Goal: Task Accomplishment & Management: Manage account settings

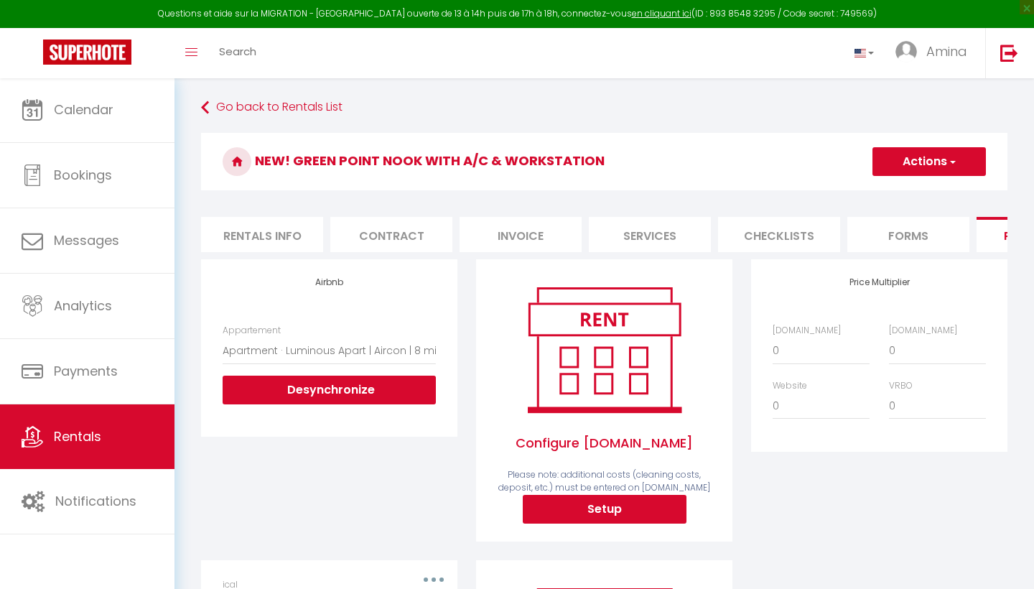
select select "9353-1480376171748444608"
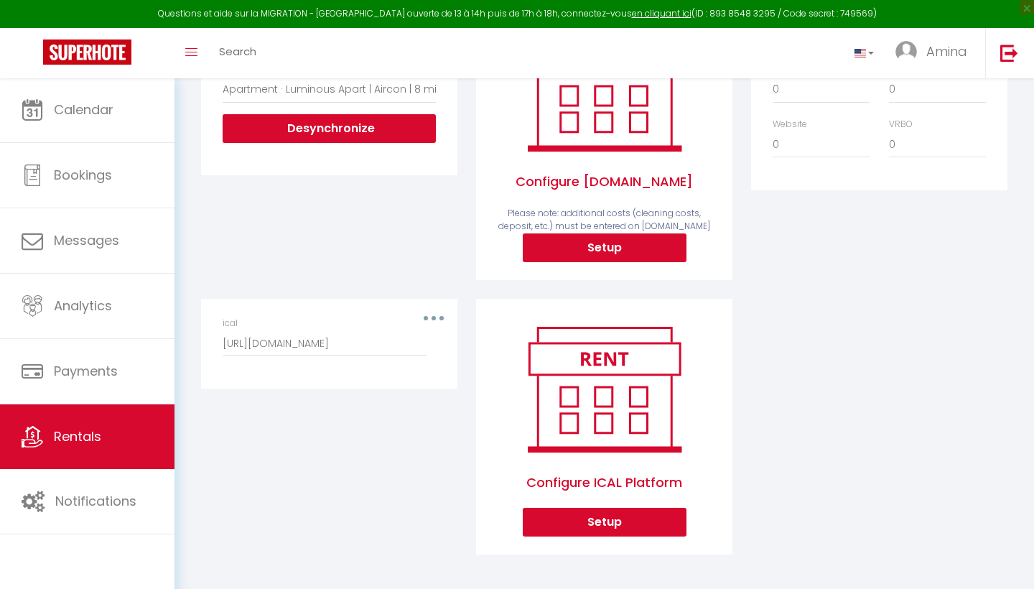
click at [442, 318] on div "ical [URL][DOMAIN_NAME]" at bounding box center [329, 344] width 232 height 54
click at [436, 319] on div "ical [URL][DOMAIN_NAME]" at bounding box center [329, 344] width 232 height 54
click at [430, 317] on div "ical [URL][DOMAIN_NAME]" at bounding box center [329, 336] width 213 height 39
click at [428, 317] on div "ical [URL][DOMAIN_NAME]" at bounding box center [329, 336] width 213 height 39
click at [432, 316] on icon "button" at bounding box center [433, 318] width 4 height 4
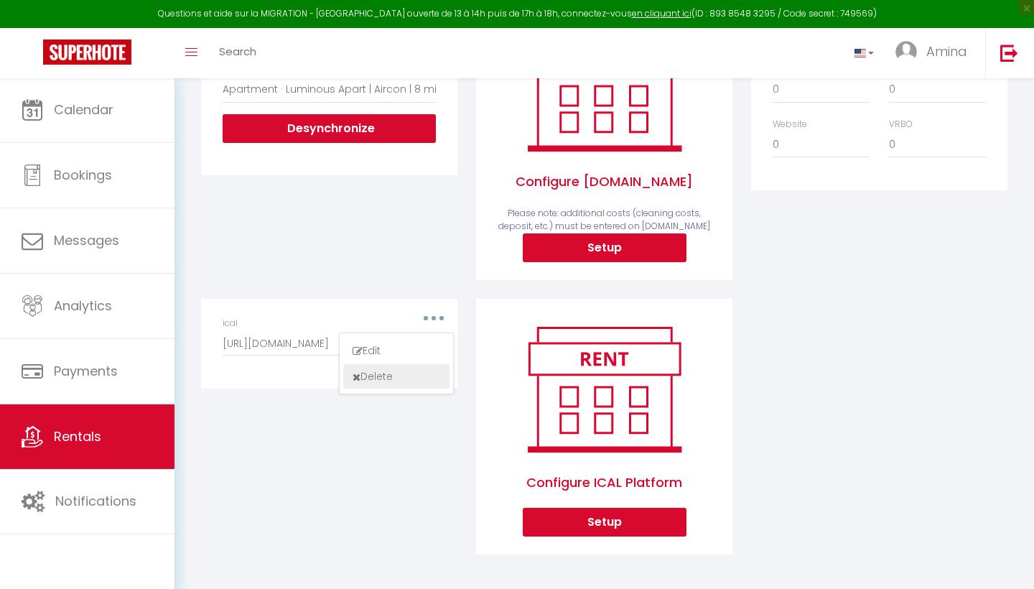
click at [375, 375] on button "Delete" at bounding box center [396, 376] width 106 height 24
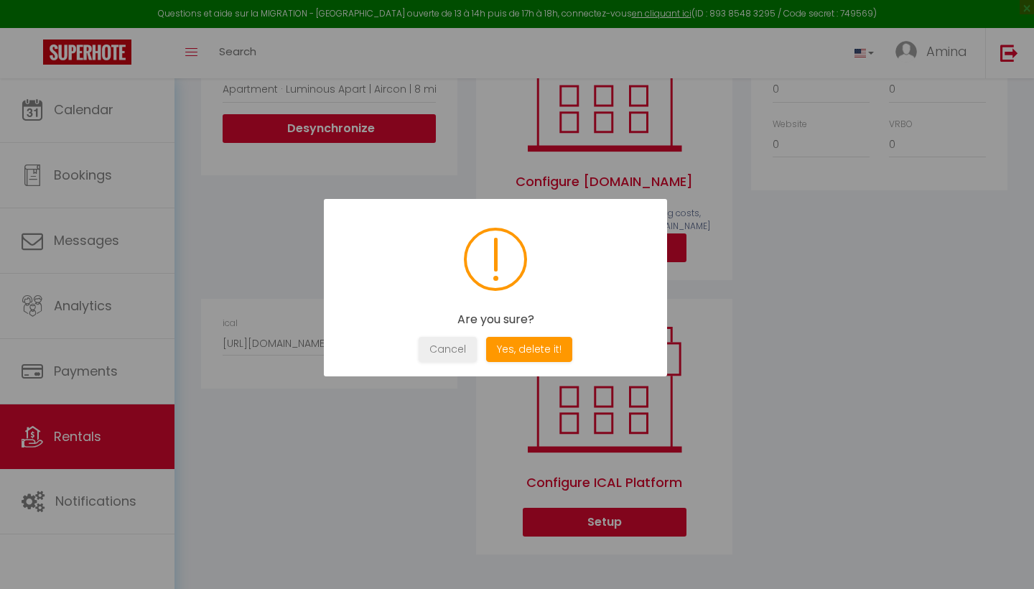
click at [515, 336] on div "Are you sure? Not valid Cancel Yes, delete it!" at bounding box center [495, 287] width 343 height 177
click at [518, 347] on button "Yes, delete it!" at bounding box center [529, 349] width 86 height 25
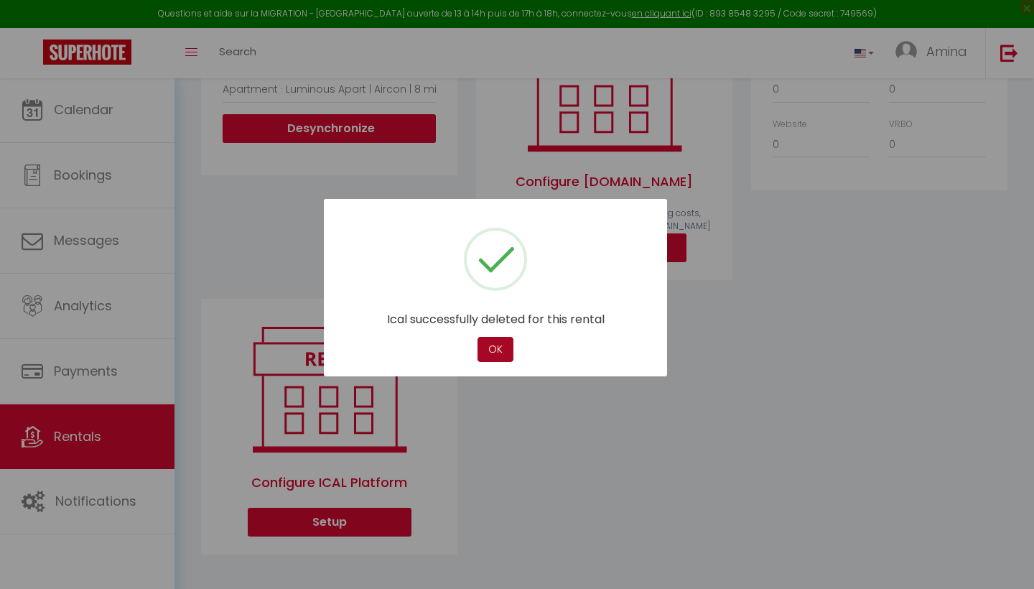
click at [487, 355] on button "OK" at bounding box center [495, 349] width 36 height 25
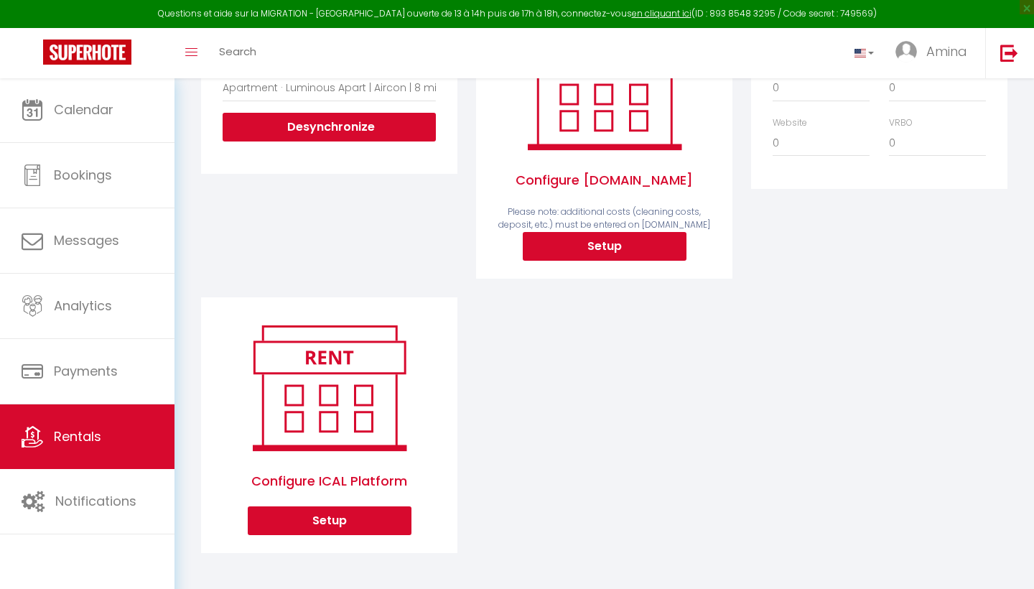
scroll to position [261, 0]
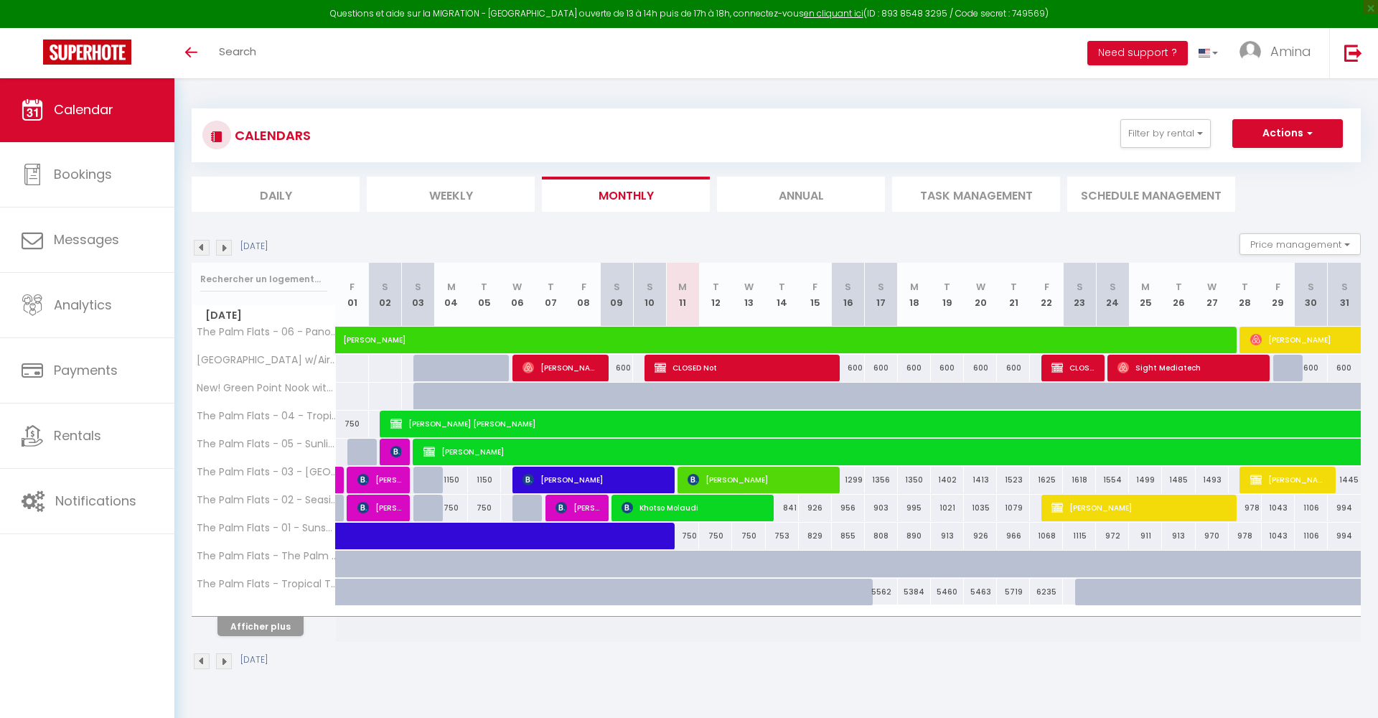
click at [223, 246] on img at bounding box center [224, 248] width 16 height 16
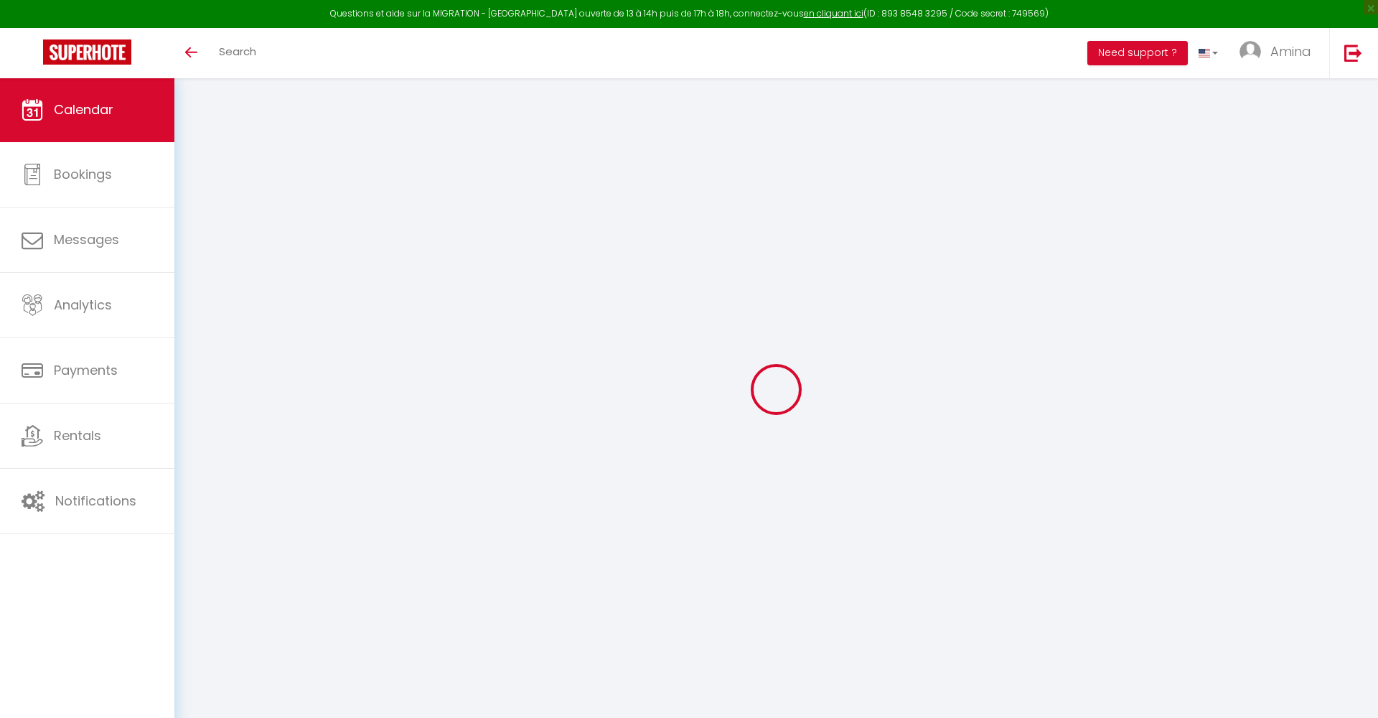
select select
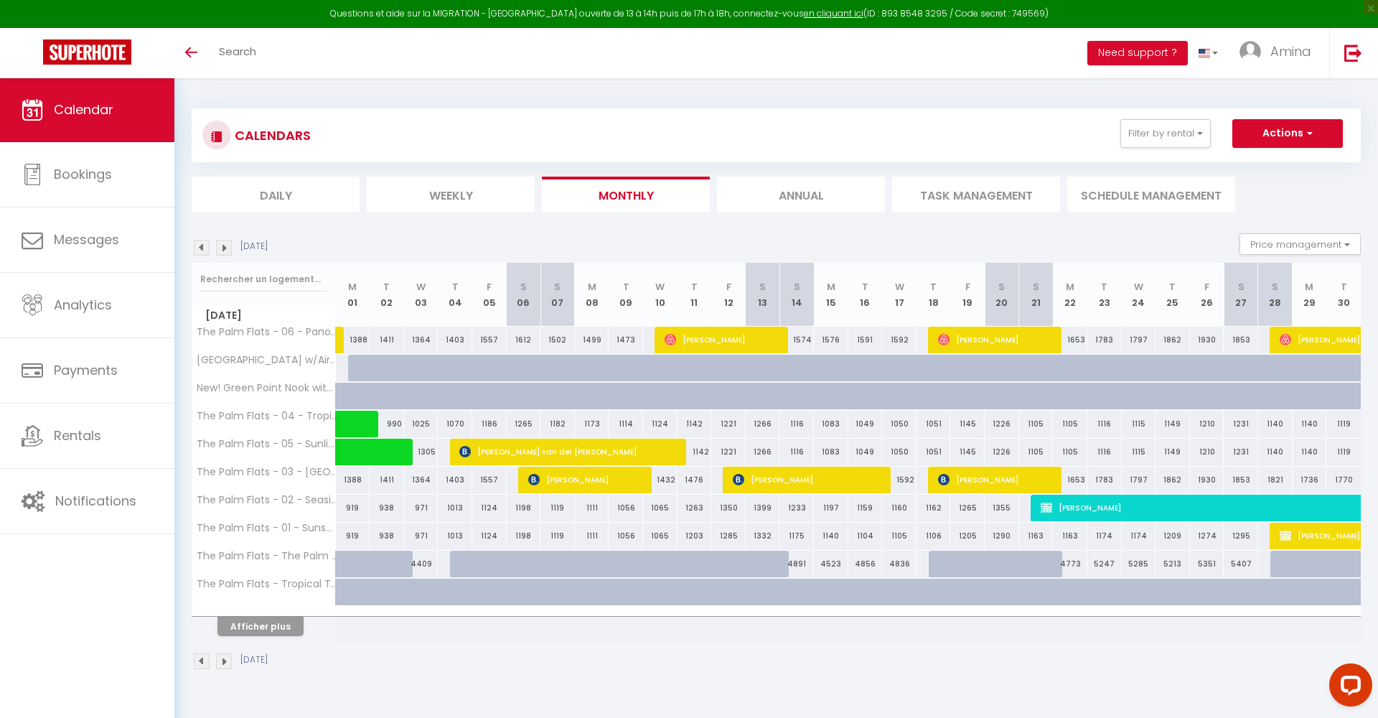
click at [340, 368] on div "600" at bounding box center [352, 368] width 35 height 27
type input "600"
select select "1"
type input "Mon 01 September 2025"
type input "Tue 02 September 2025"
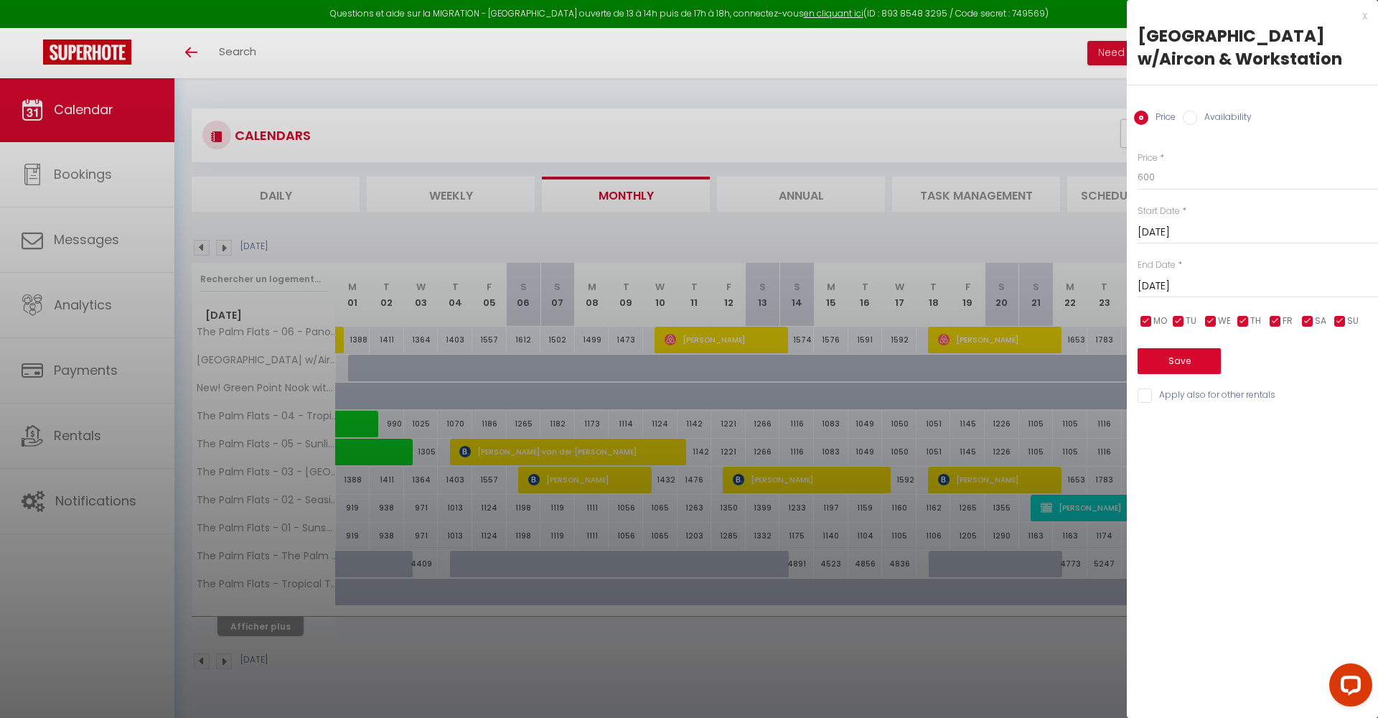
click at [1193, 117] on input "Availability" at bounding box center [1190, 118] width 14 height 14
radio input "true"
radio input "false"
select select "0"
click at [1180, 355] on button "Save" at bounding box center [1179, 363] width 83 height 26
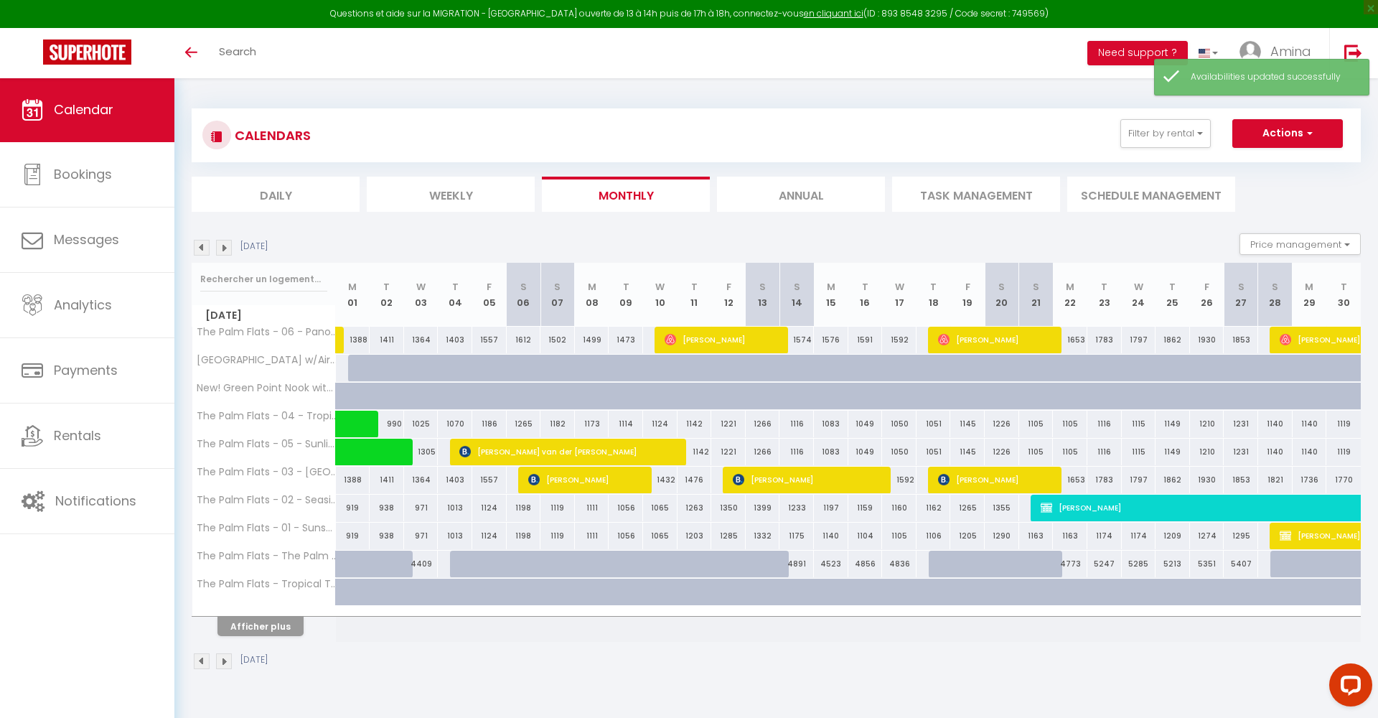
click at [346, 391] on div at bounding box center [353, 396] width 34 height 27
select select "1"
type input "Mon 01 September 2025"
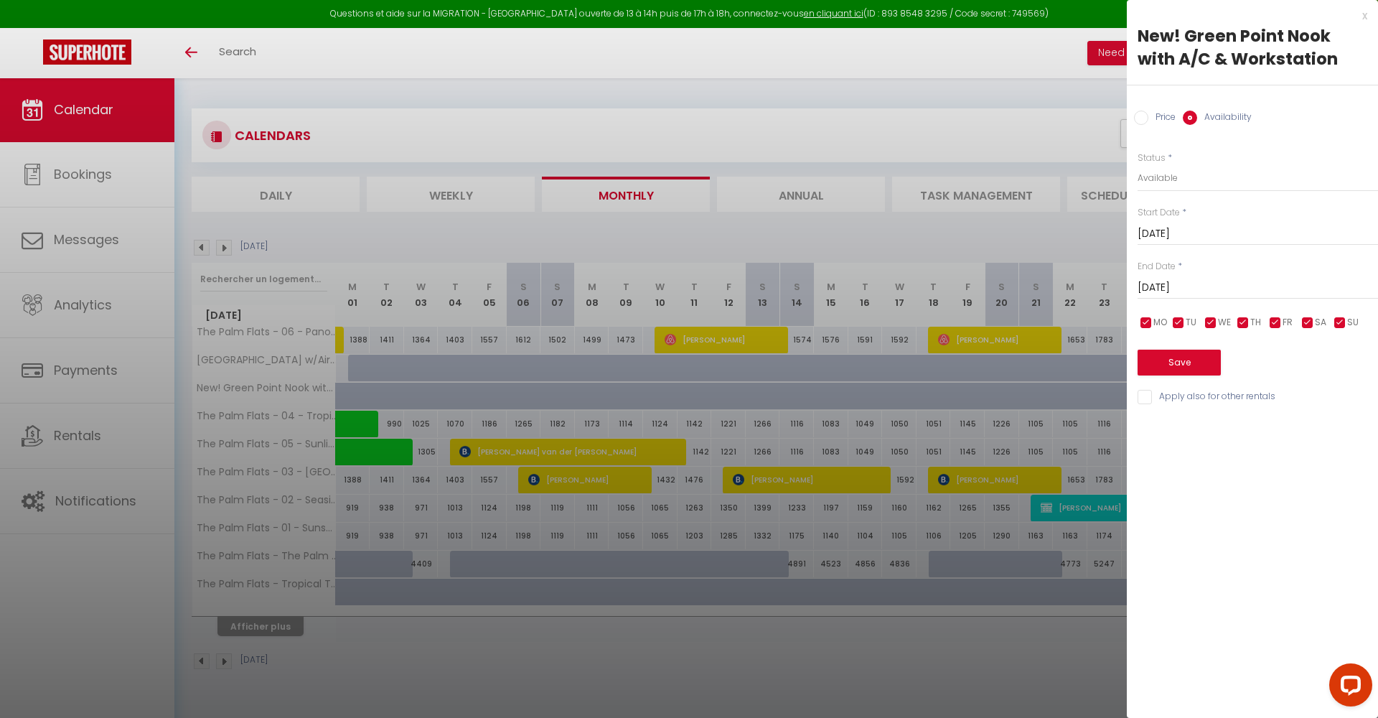
click at [1231, 279] on input "Tue 02 September 2025" at bounding box center [1258, 288] width 241 height 19
click at [1209, 480] on span "30" at bounding box center [1215, 484] width 31 height 29
type input "Tue 30 September 2025"
click at [1182, 359] on button "Save" at bounding box center [1179, 363] width 83 height 26
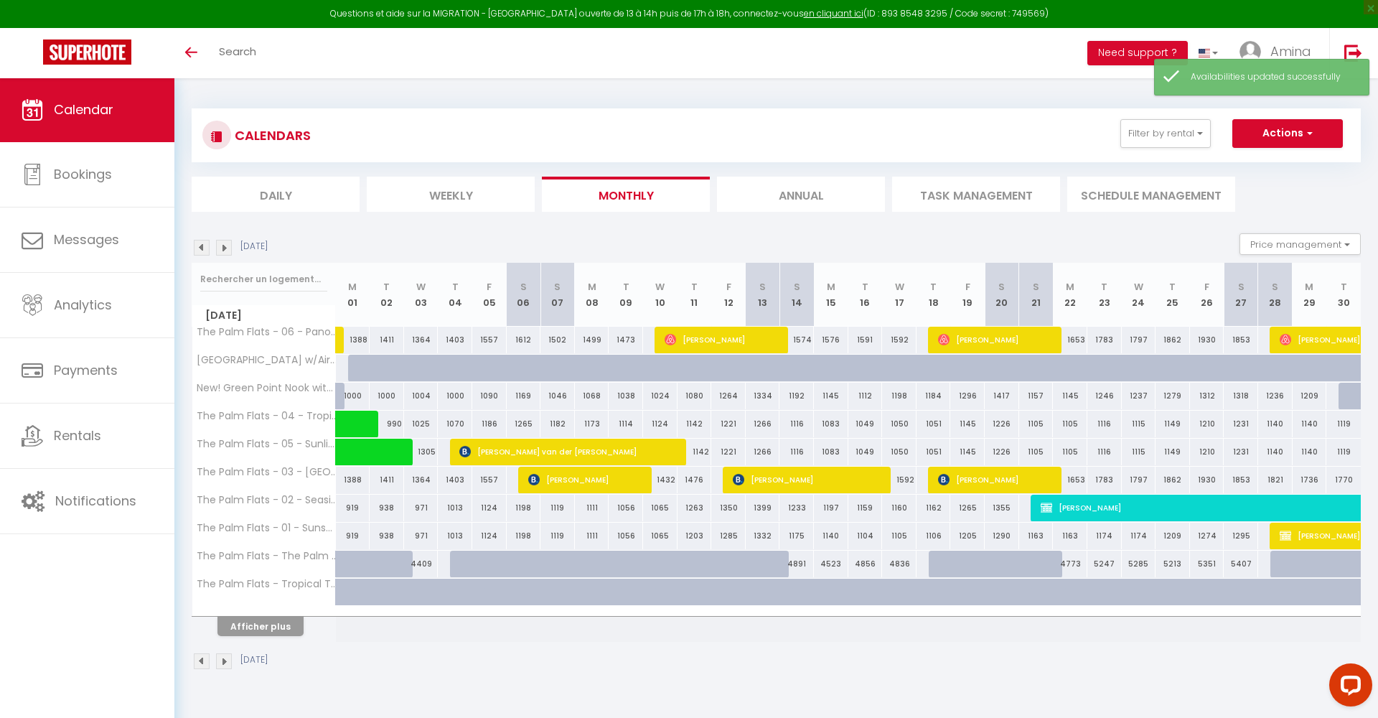
click at [199, 246] on img at bounding box center [202, 248] width 16 height 16
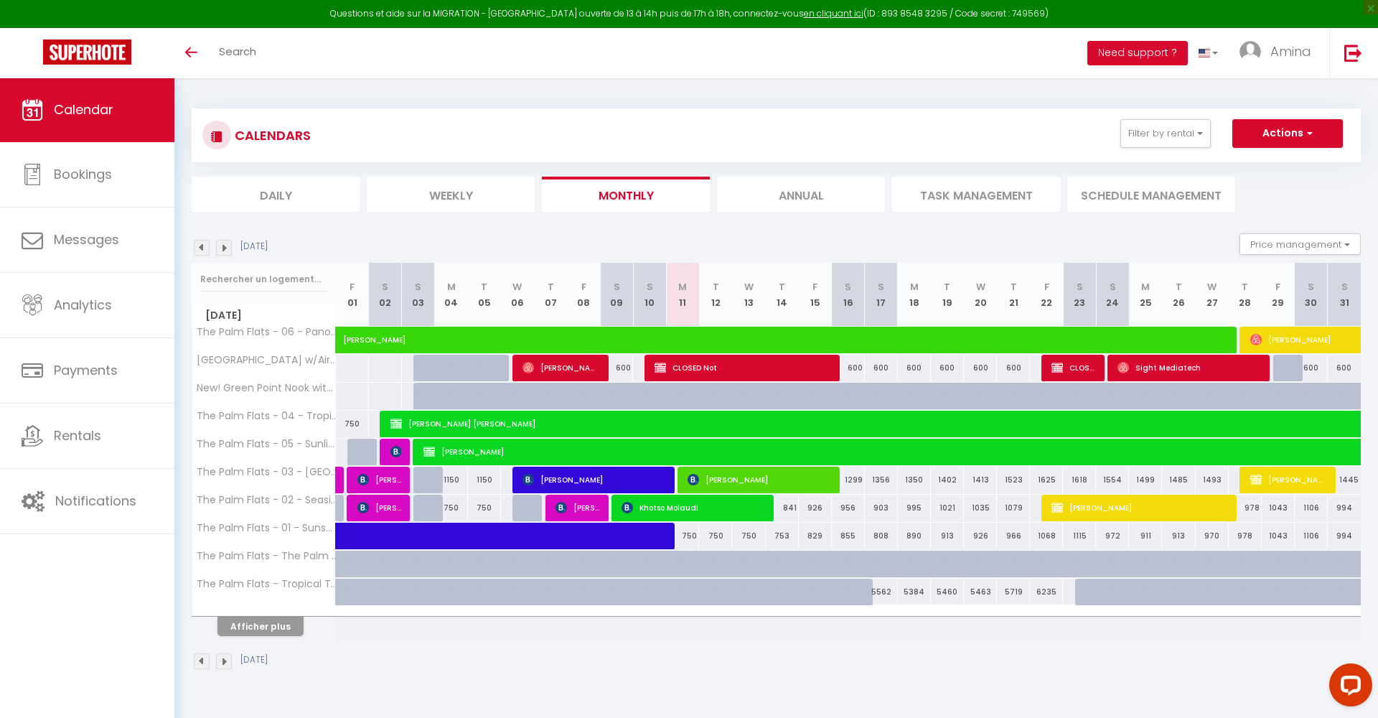
click at [219, 249] on img at bounding box center [224, 248] width 16 height 16
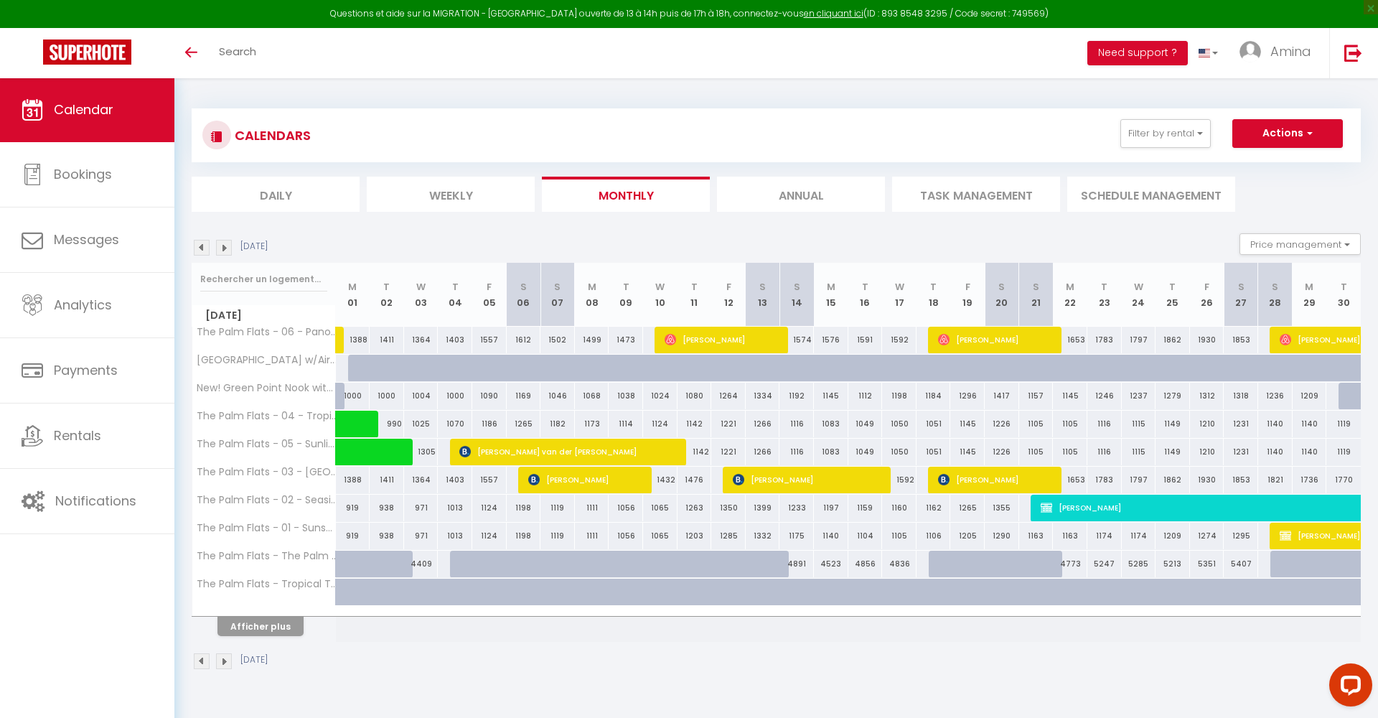
click at [223, 248] on img at bounding box center [224, 248] width 16 height 16
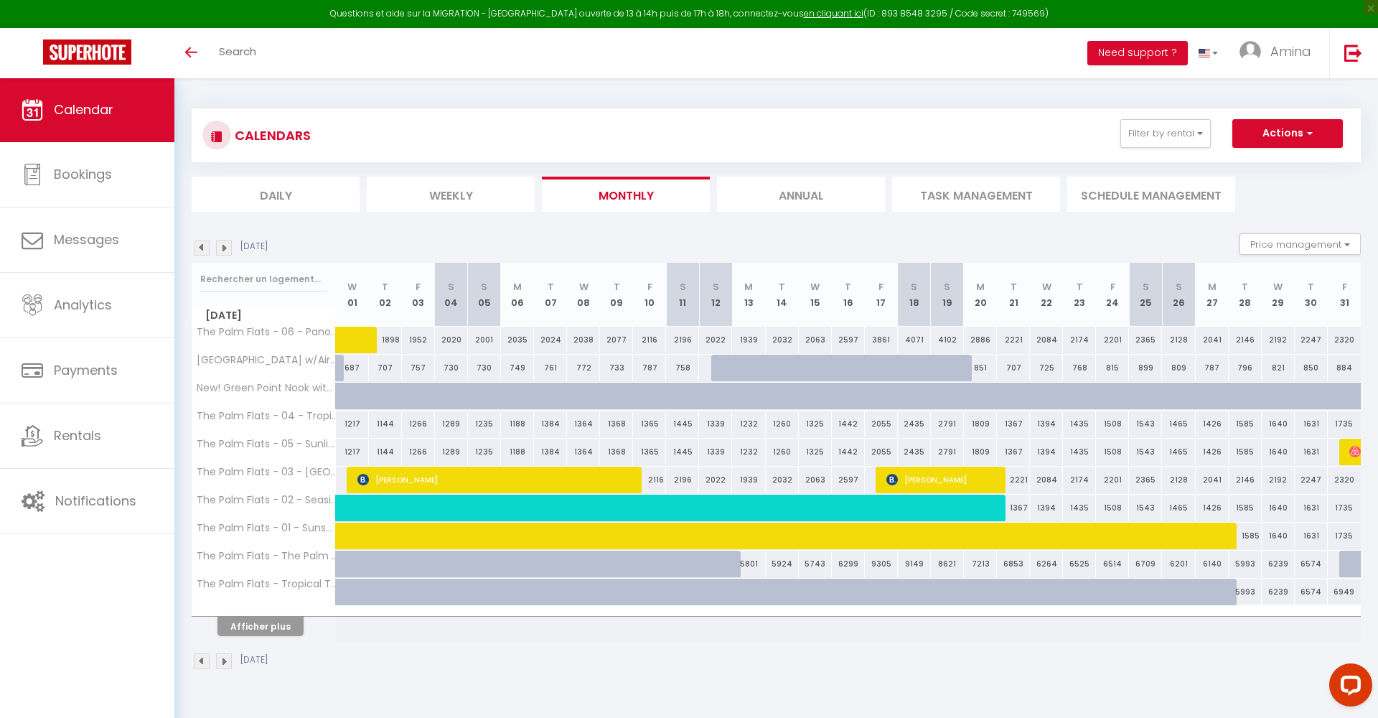
click at [717, 393] on div at bounding box center [728, 404] width 33 height 27
select select "1"
type input "Sun 12 October 2025"
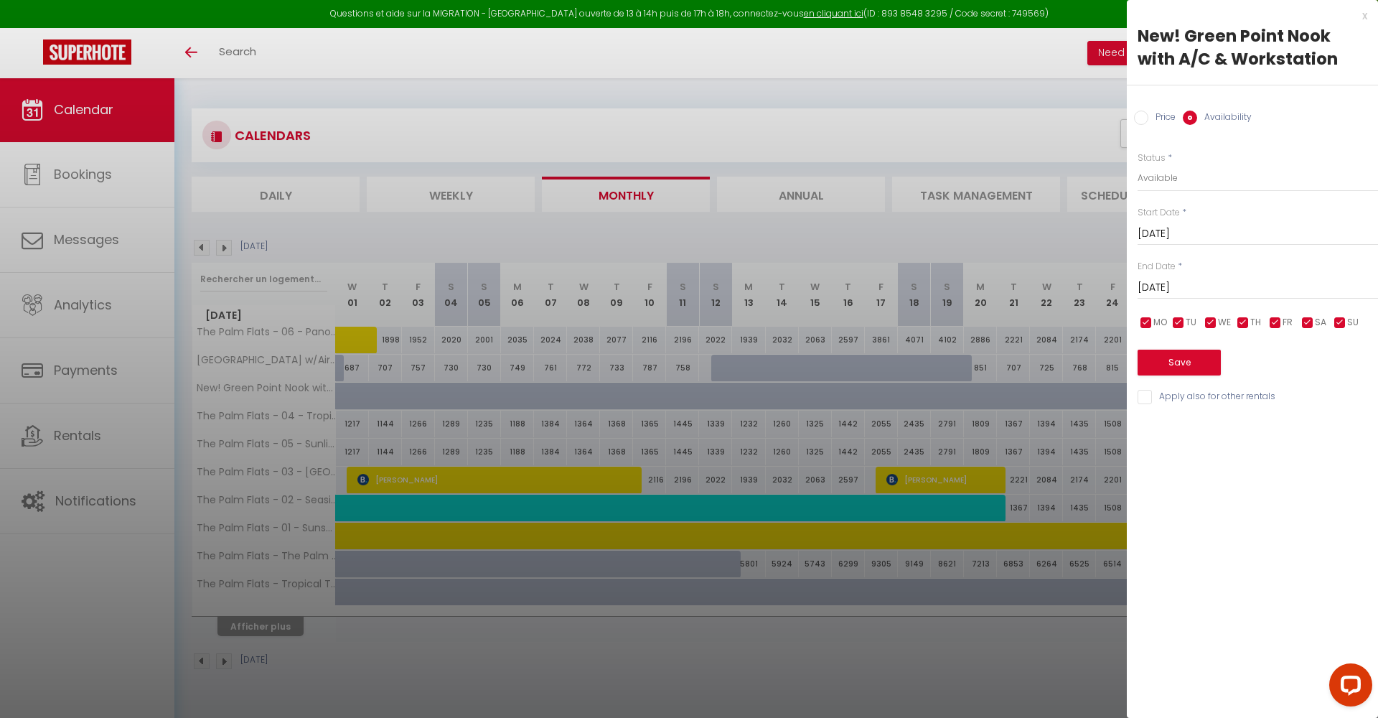
click at [1195, 288] on input "Mon 13 October 2025" at bounding box center [1258, 288] width 241 height 19
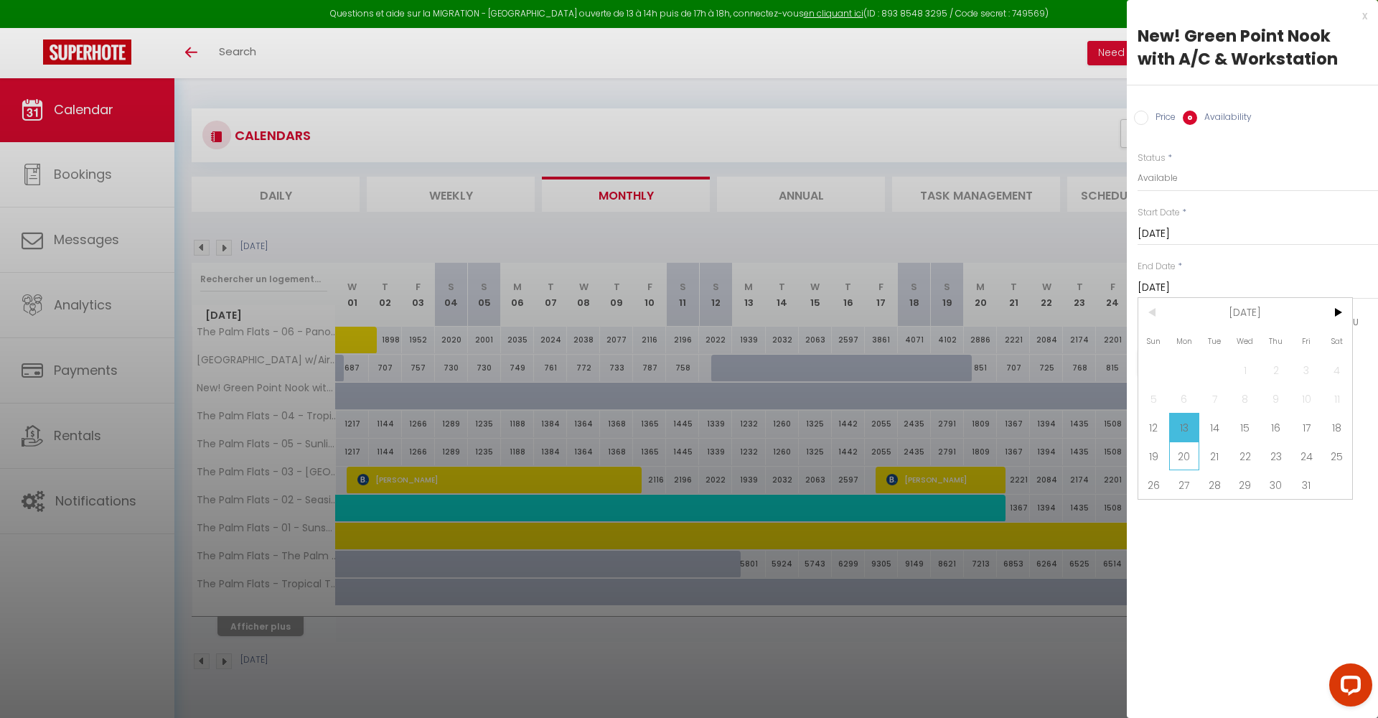
click at [1187, 459] on span "20" at bounding box center [1185, 456] width 31 height 29
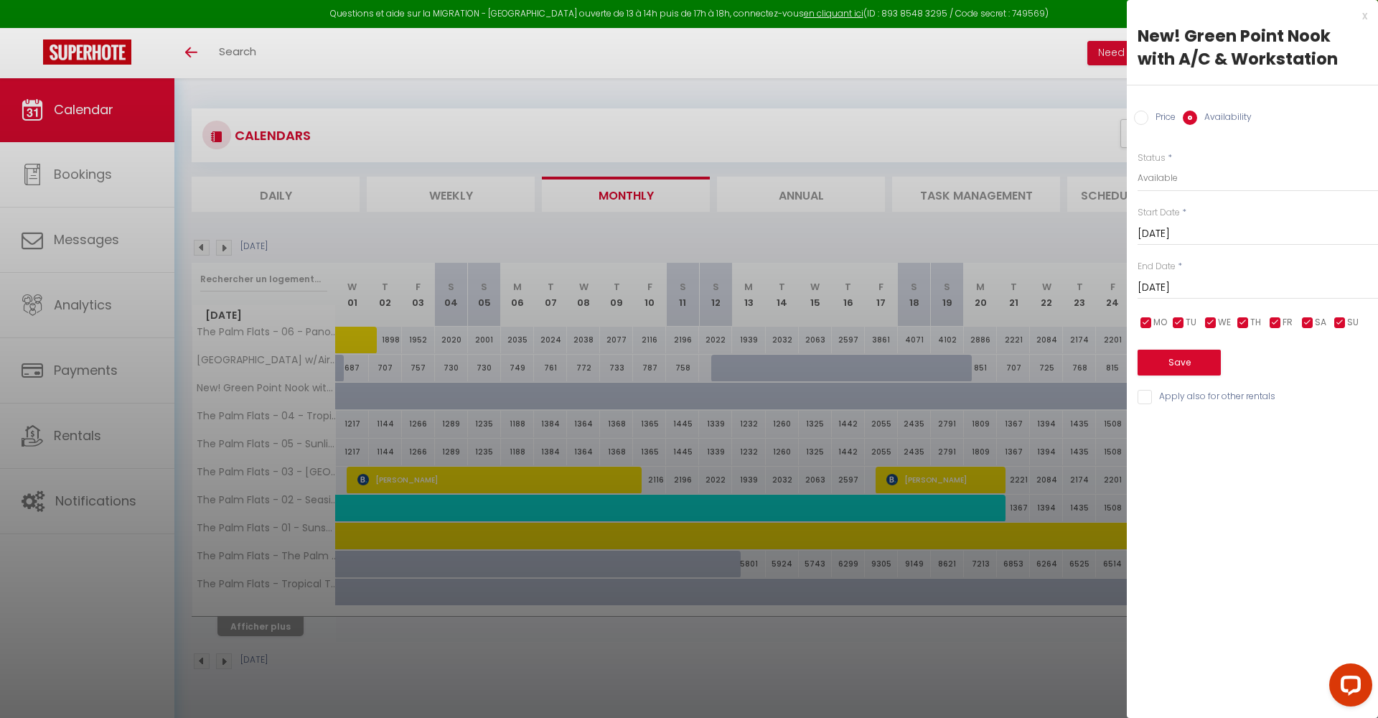
type input "Mon 20 October 2025"
click at [1190, 356] on button "Save" at bounding box center [1179, 363] width 83 height 26
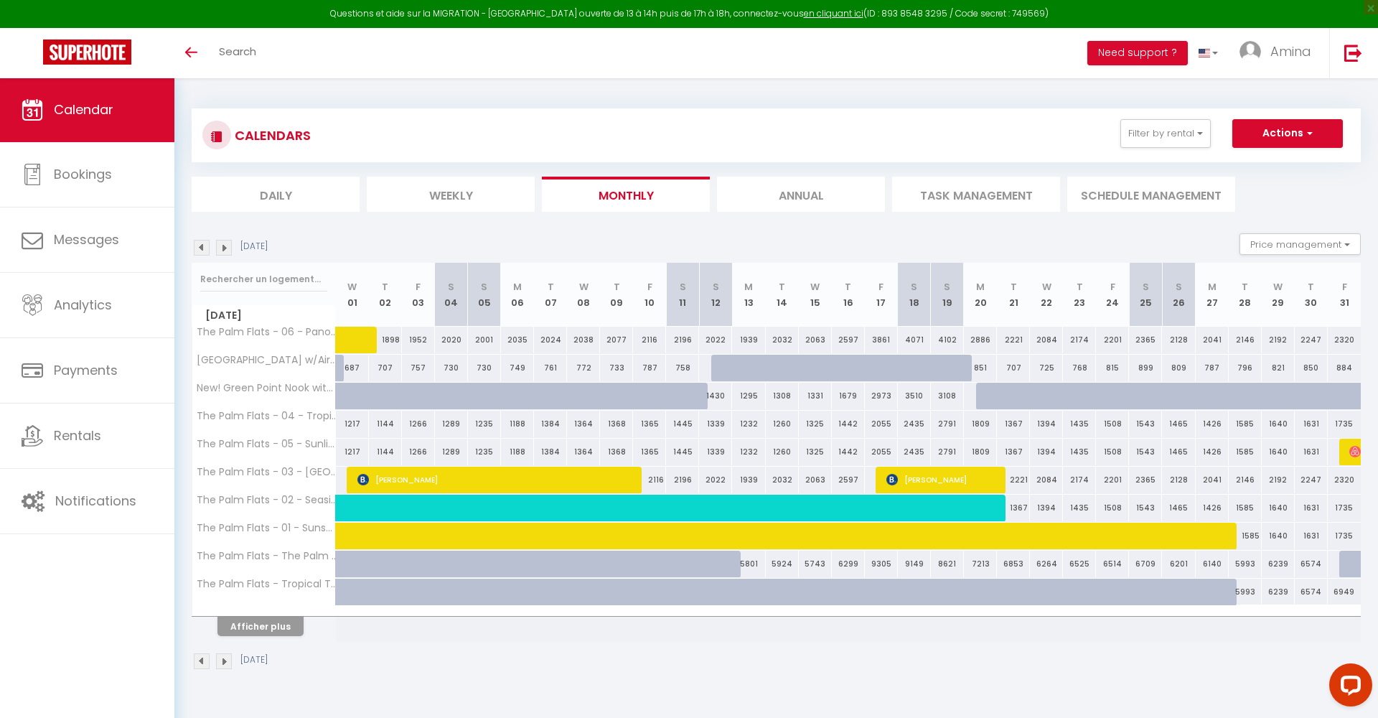
click at [226, 250] on img at bounding box center [224, 248] width 16 height 16
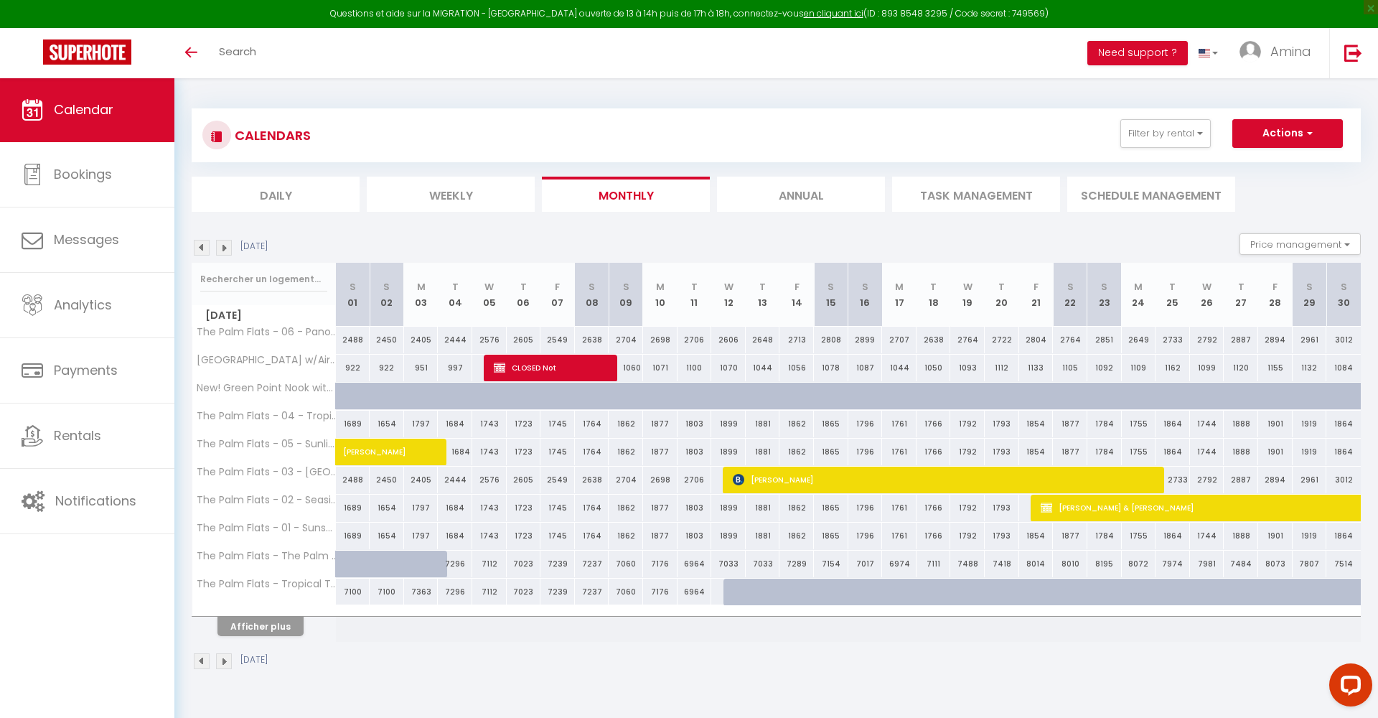
click at [226, 250] on img at bounding box center [224, 248] width 16 height 16
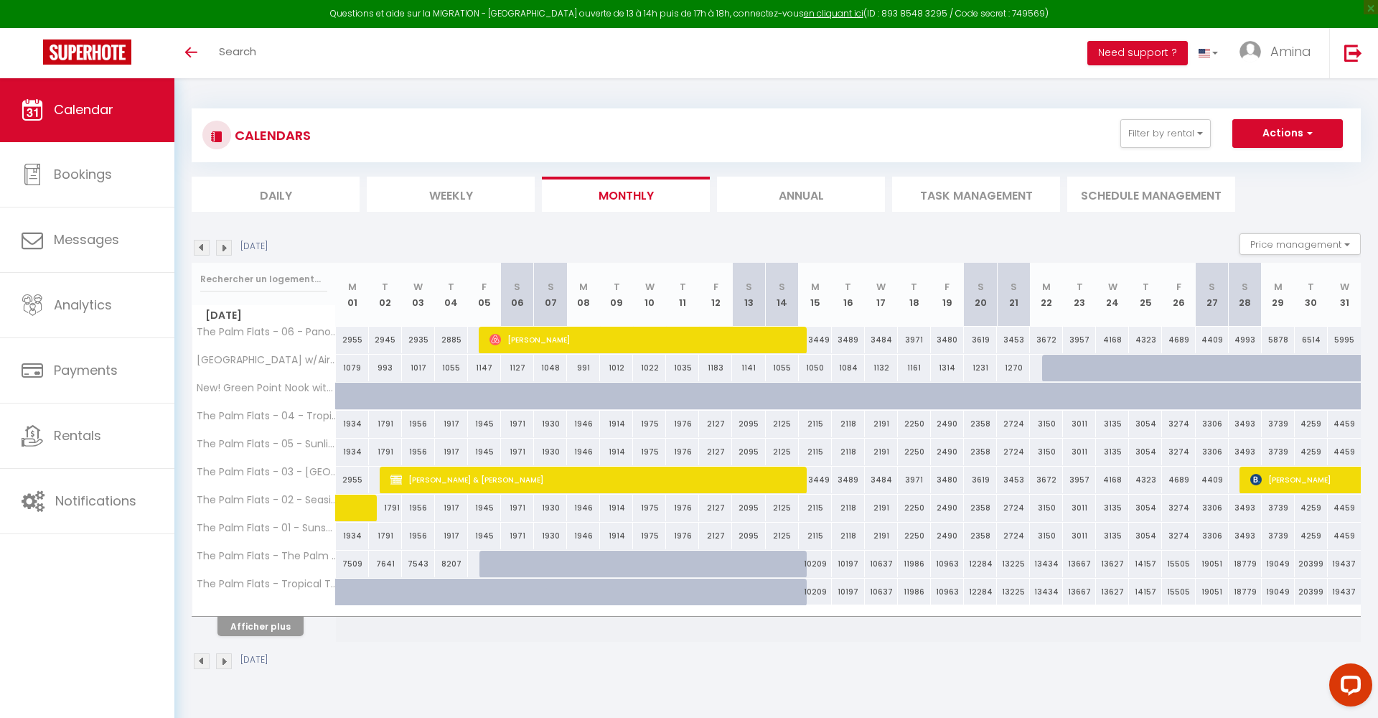
click at [226, 250] on img at bounding box center [224, 248] width 16 height 16
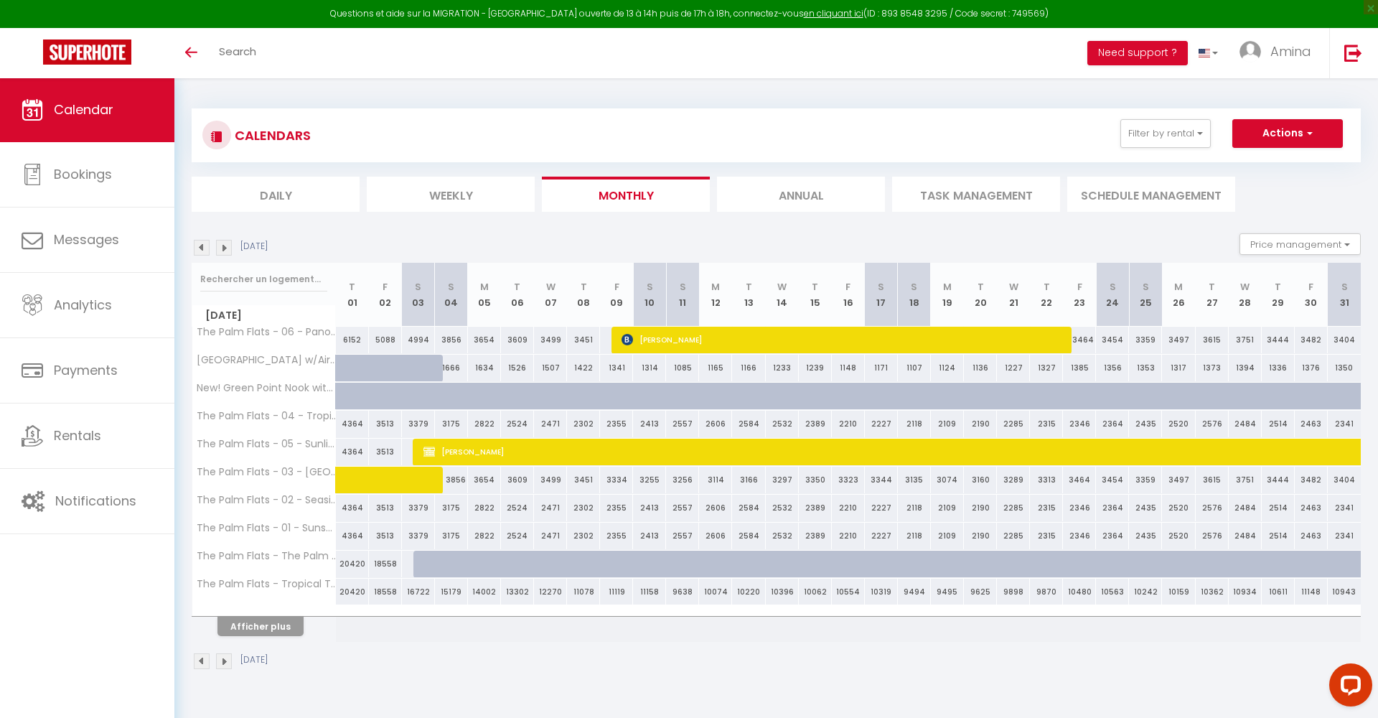
click at [199, 250] on img at bounding box center [202, 248] width 16 height 16
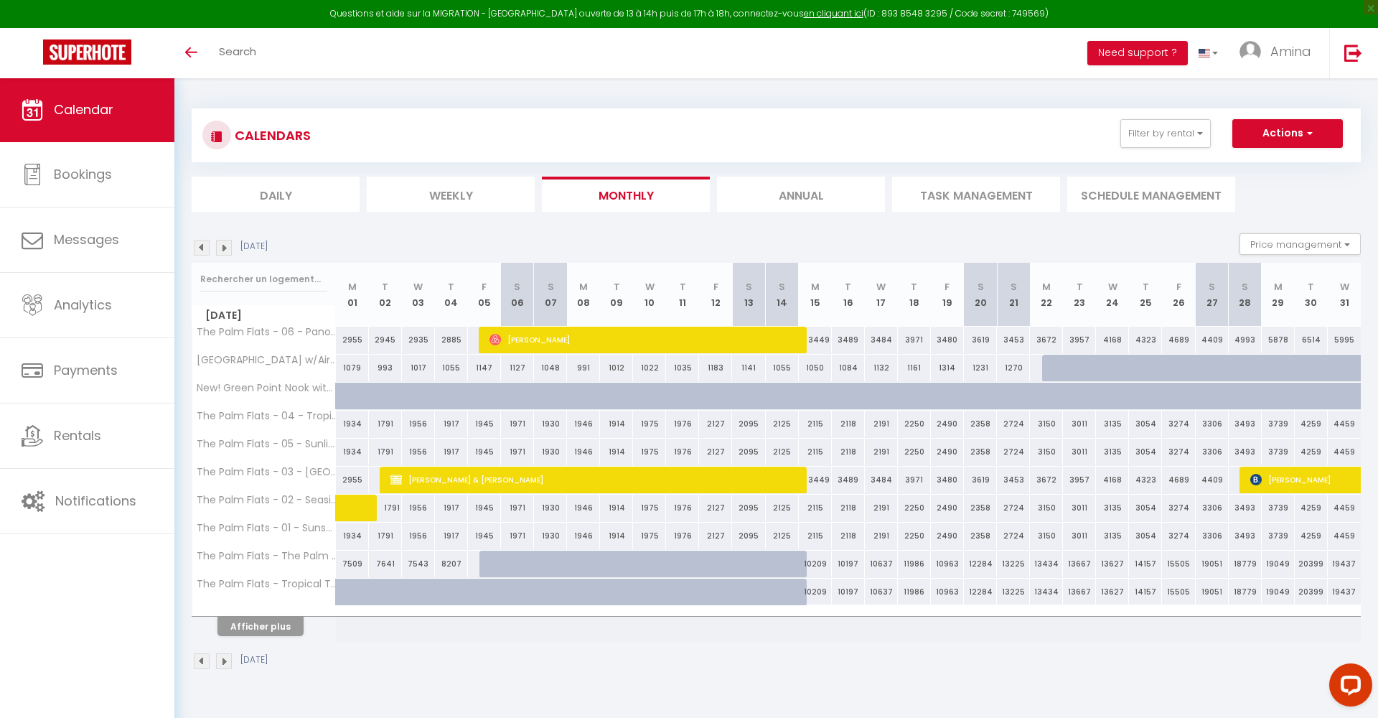
click at [220, 244] on img at bounding box center [224, 248] width 16 height 16
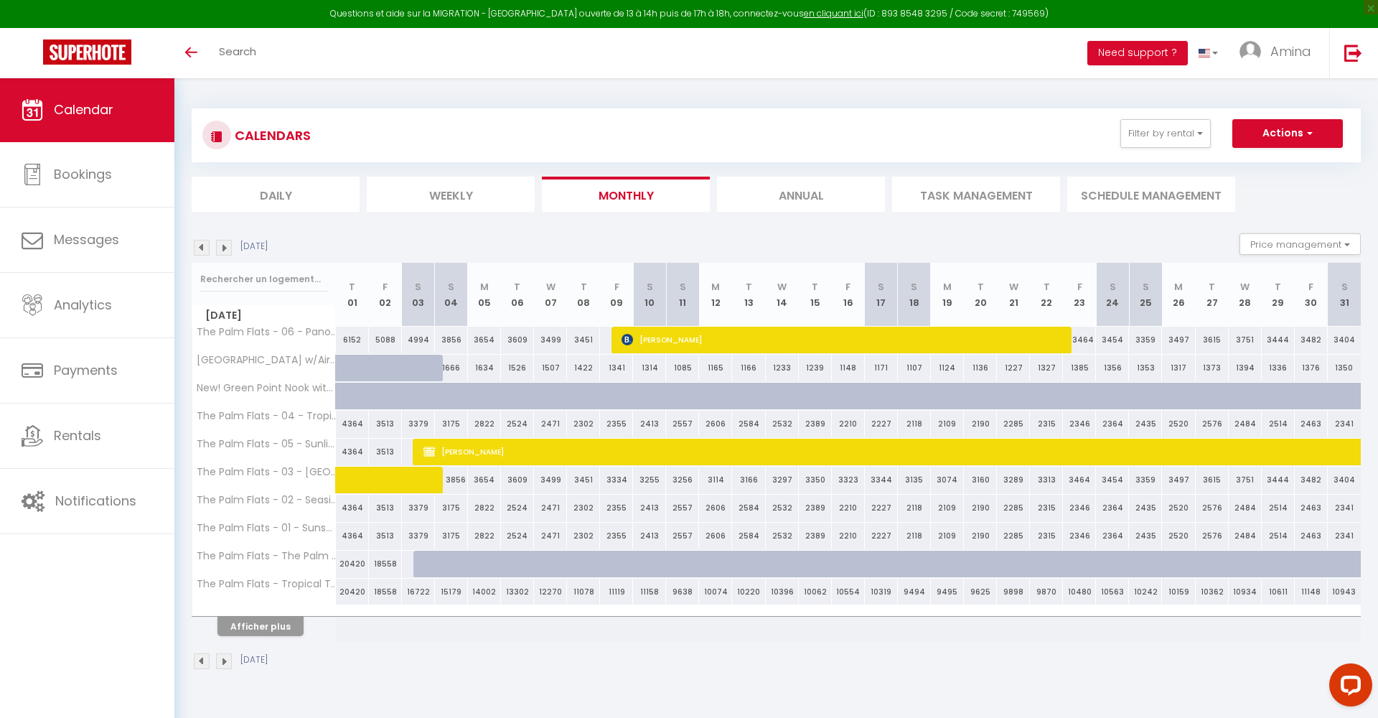
click at [202, 248] on img at bounding box center [202, 248] width 16 height 16
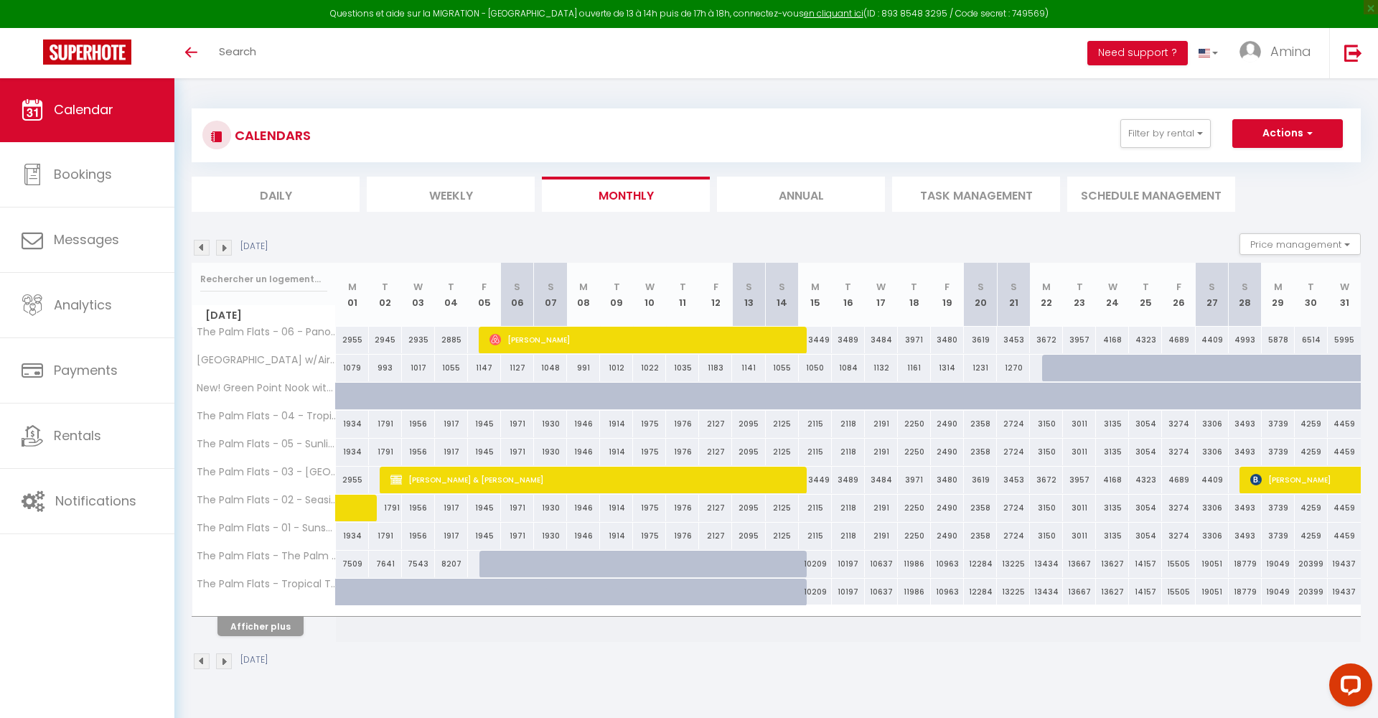
click at [1050, 392] on div at bounding box center [1058, 404] width 33 height 27
select select "1"
type input "Mon 22 December 2025"
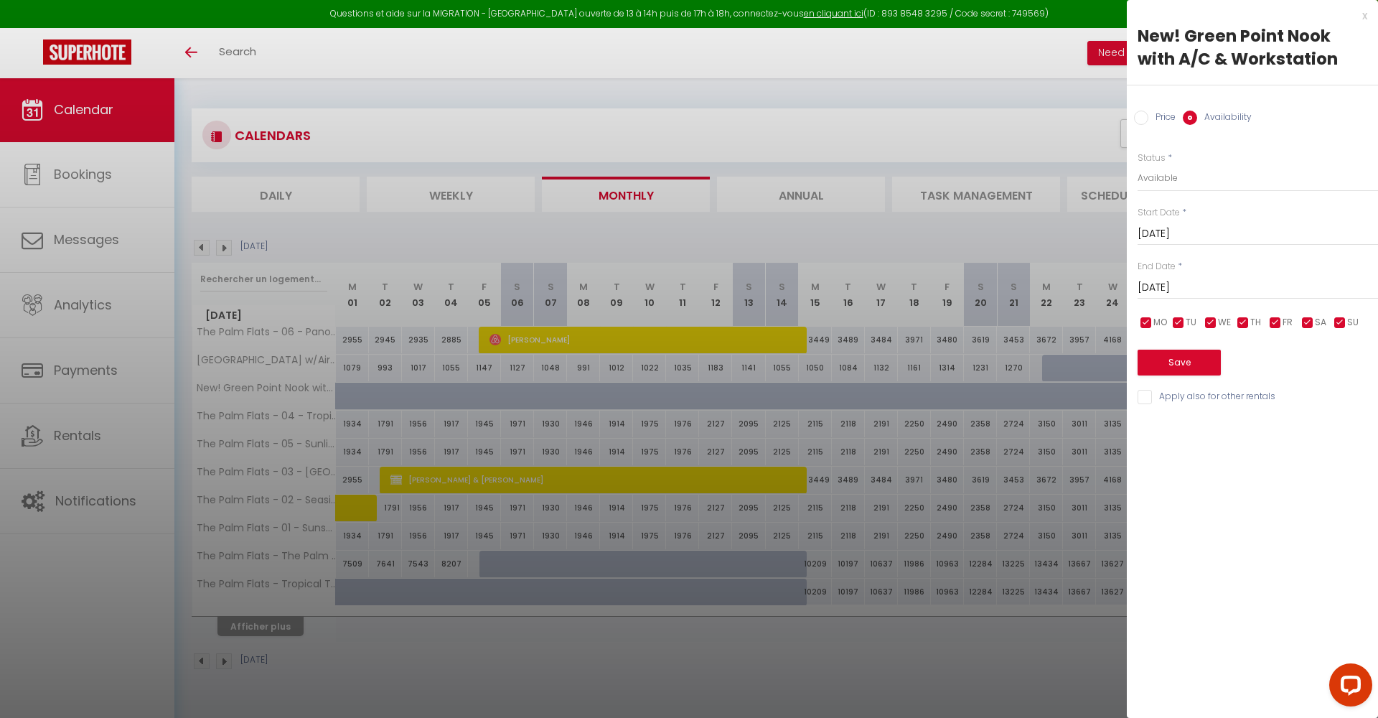
click at [1190, 284] on input "Tue 23 December 2025" at bounding box center [1258, 288] width 241 height 19
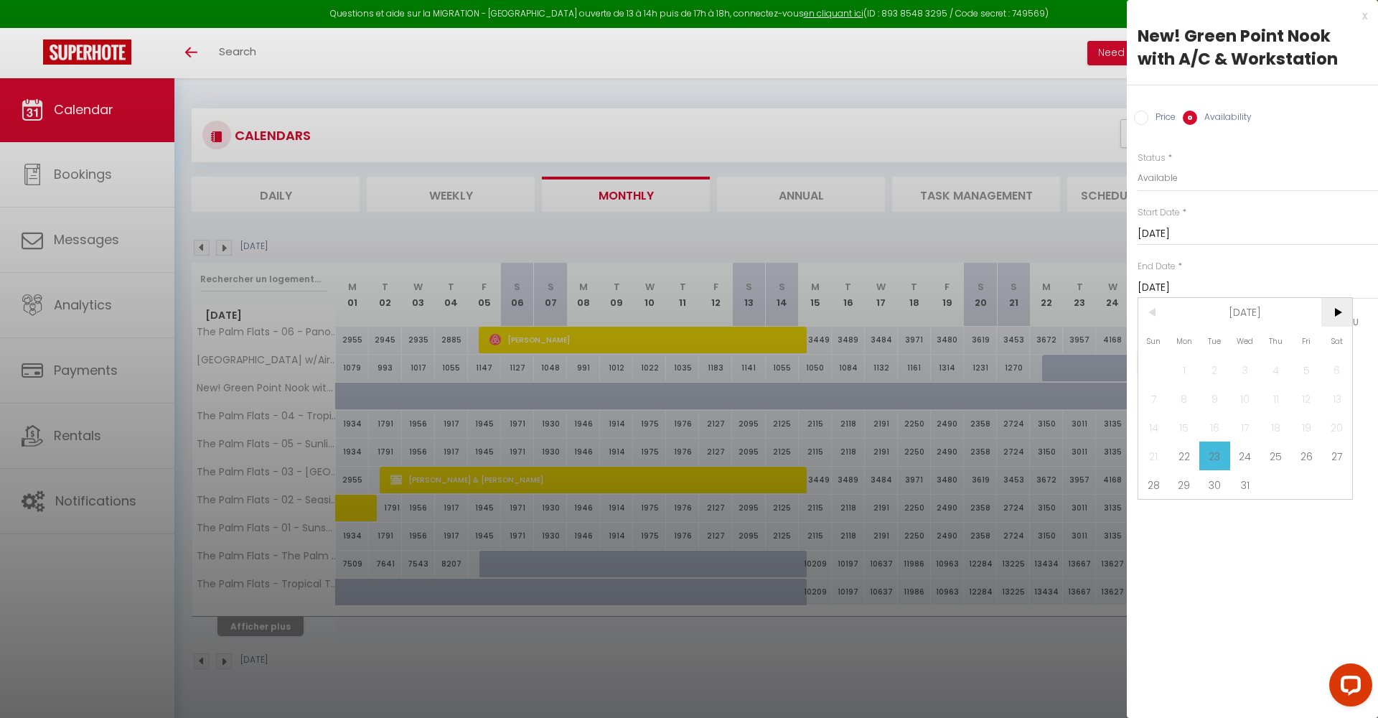
click at [1343, 317] on span ">" at bounding box center [1337, 312] width 31 height 29
click at [1165, 403] on span "4" at bounding box center [1154, 398] width 31 height 29
type input "Sun 04 January 2026"
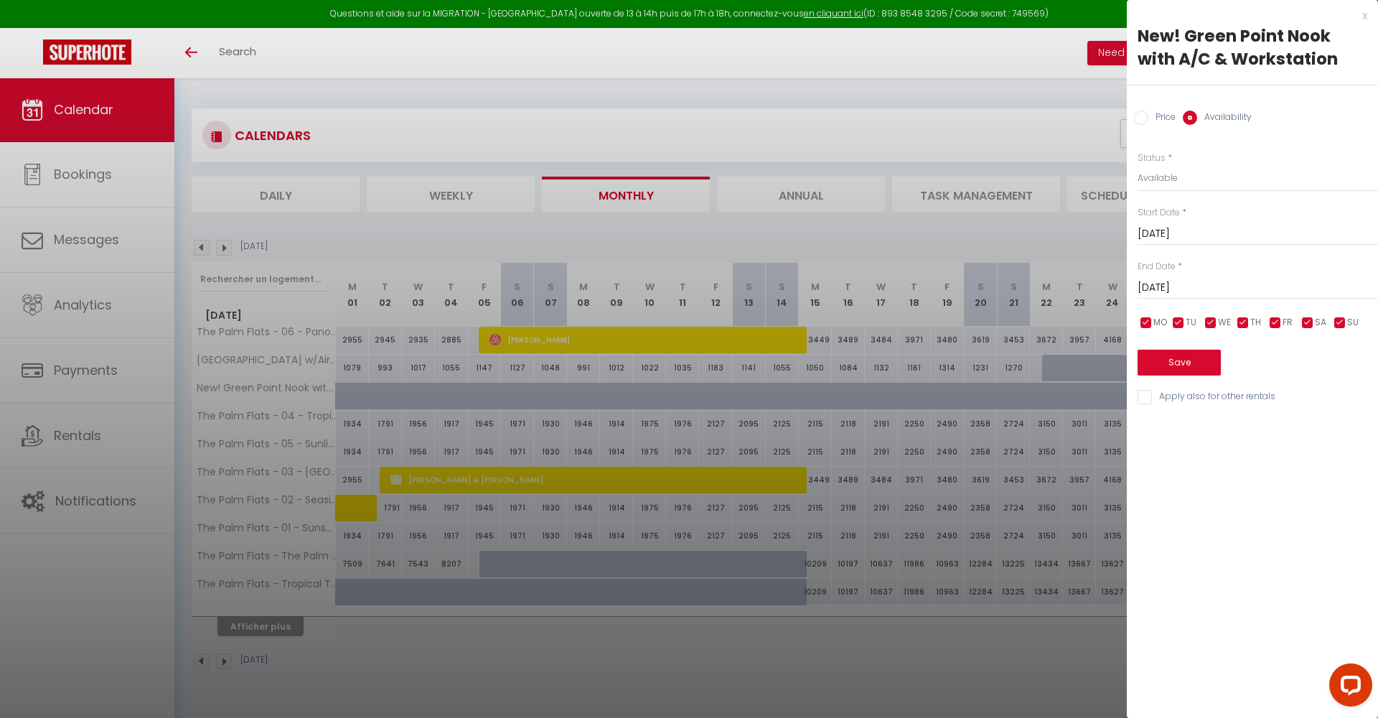
click at [1195, 368] on button "Save" at bounding box center [1179, 363] width 83 height 26
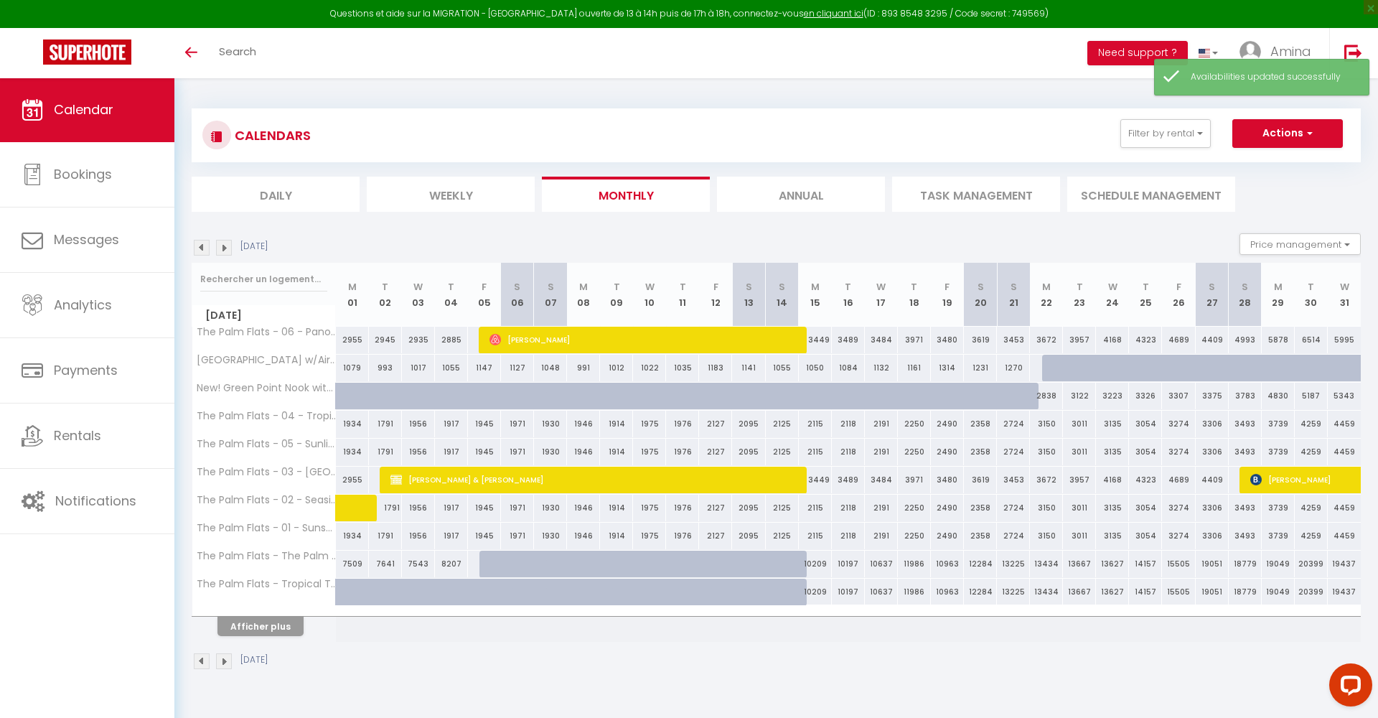
click at [225, 248] on img at bounding box center [224, 248] width 16 height 16
